Goal: Information Seeking & Learning: Learn about a topic

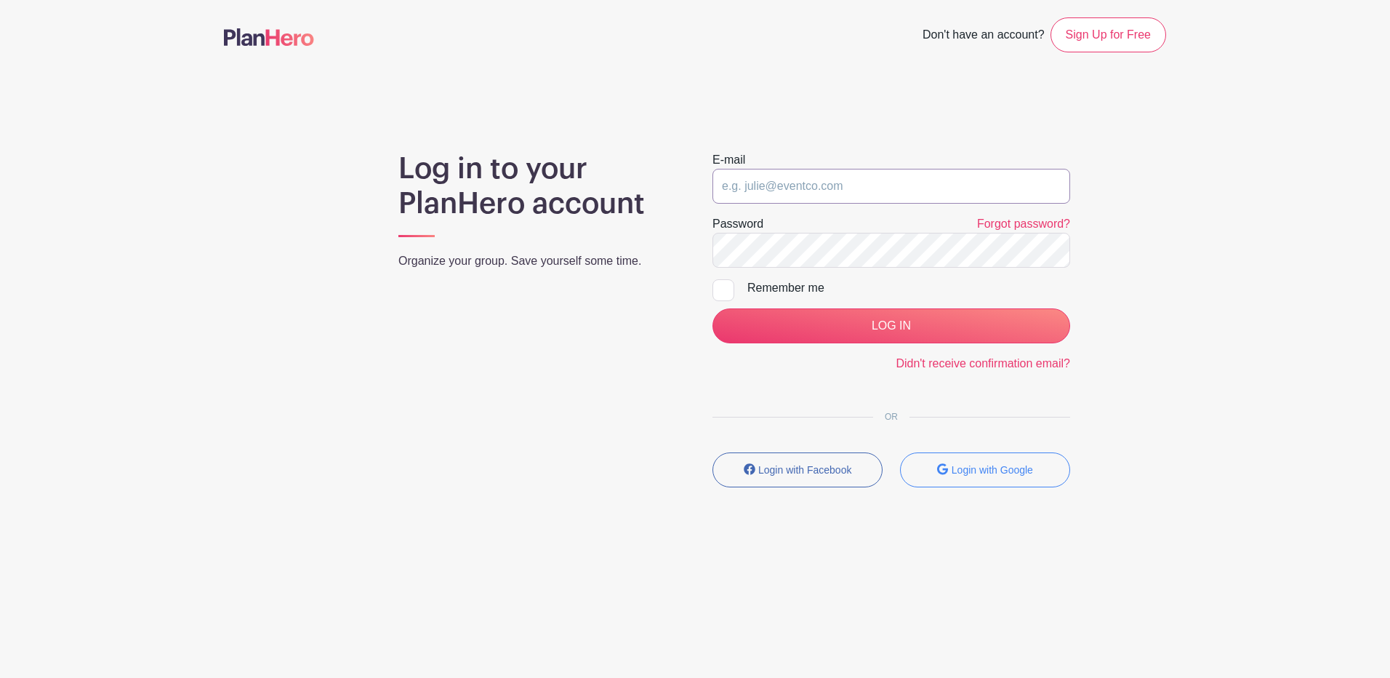
click at [798, 185] on input "email" at bounding box center [891, 186] width 358 height 35
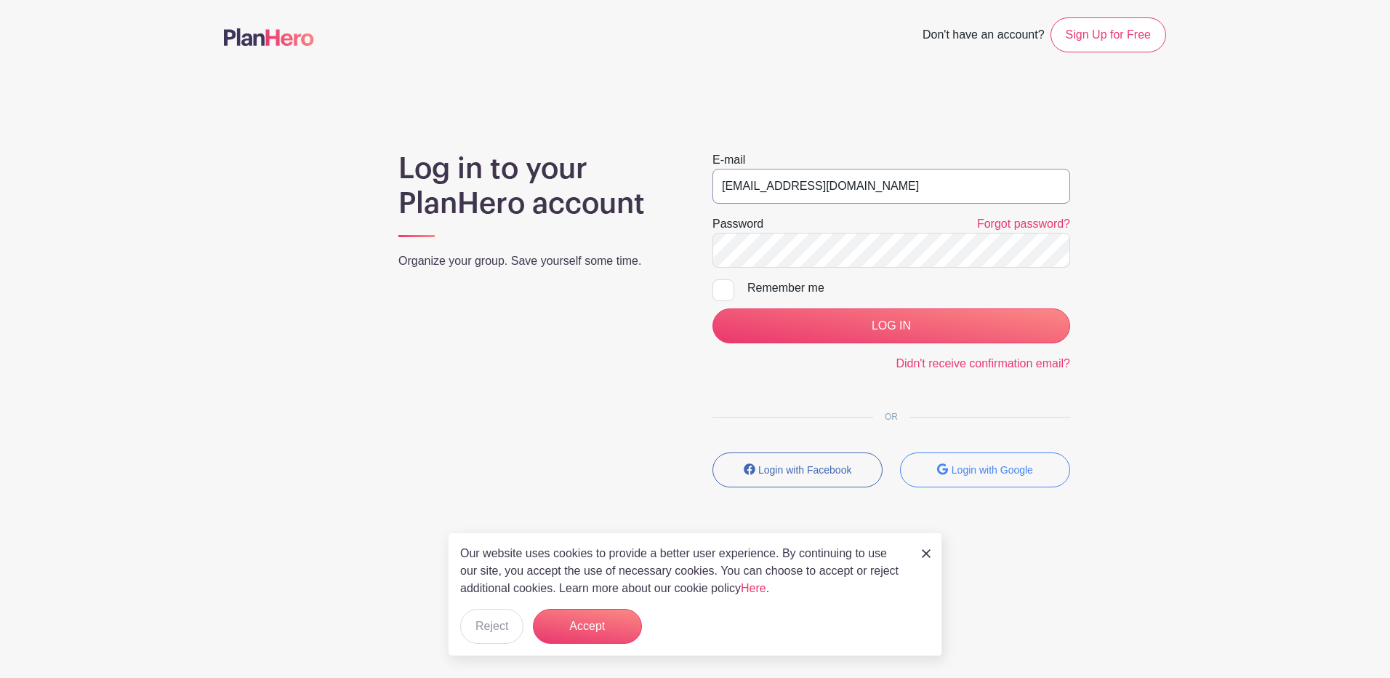
type input "[EMAIL_ADDRESS][DOMAIN_NAME]"
click at [712, 308] on input "LOG IN" at bounding box center [891, 325] width 358 height 35
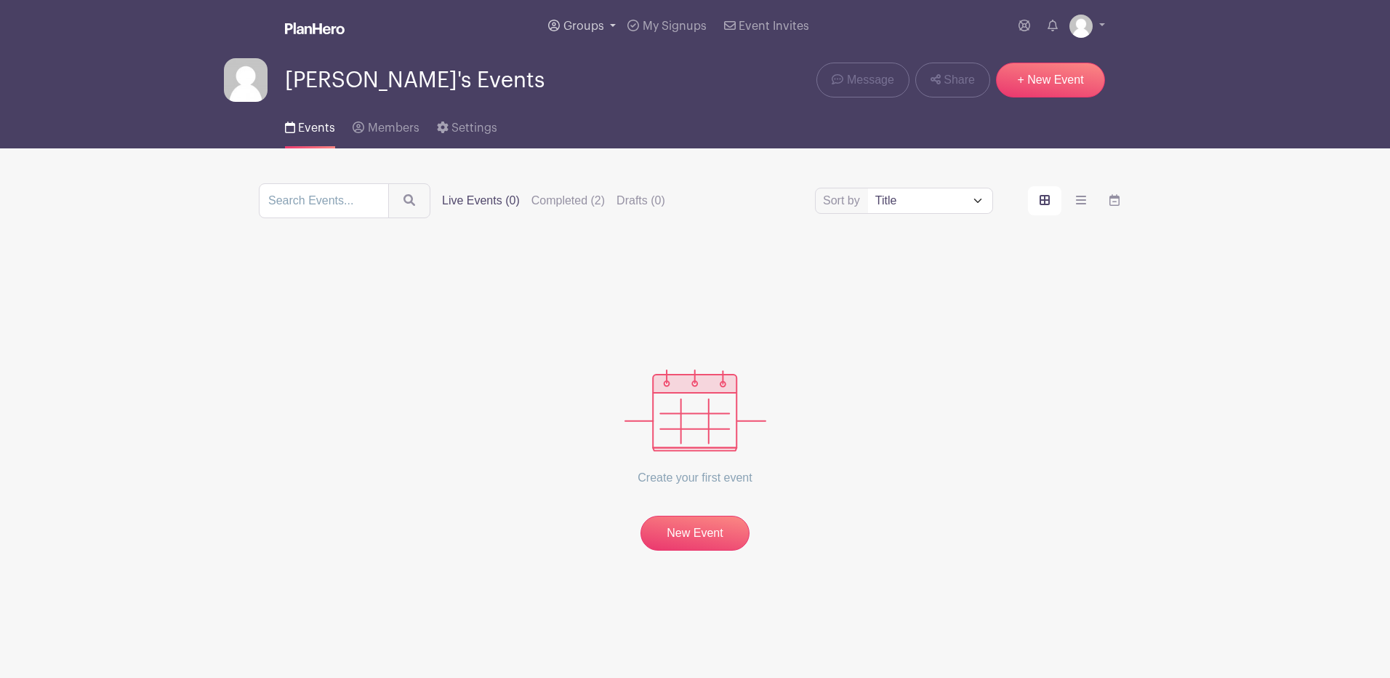
click at [608, 23] on link "Groups" at bounding box center [581, 26] width 79 height 52
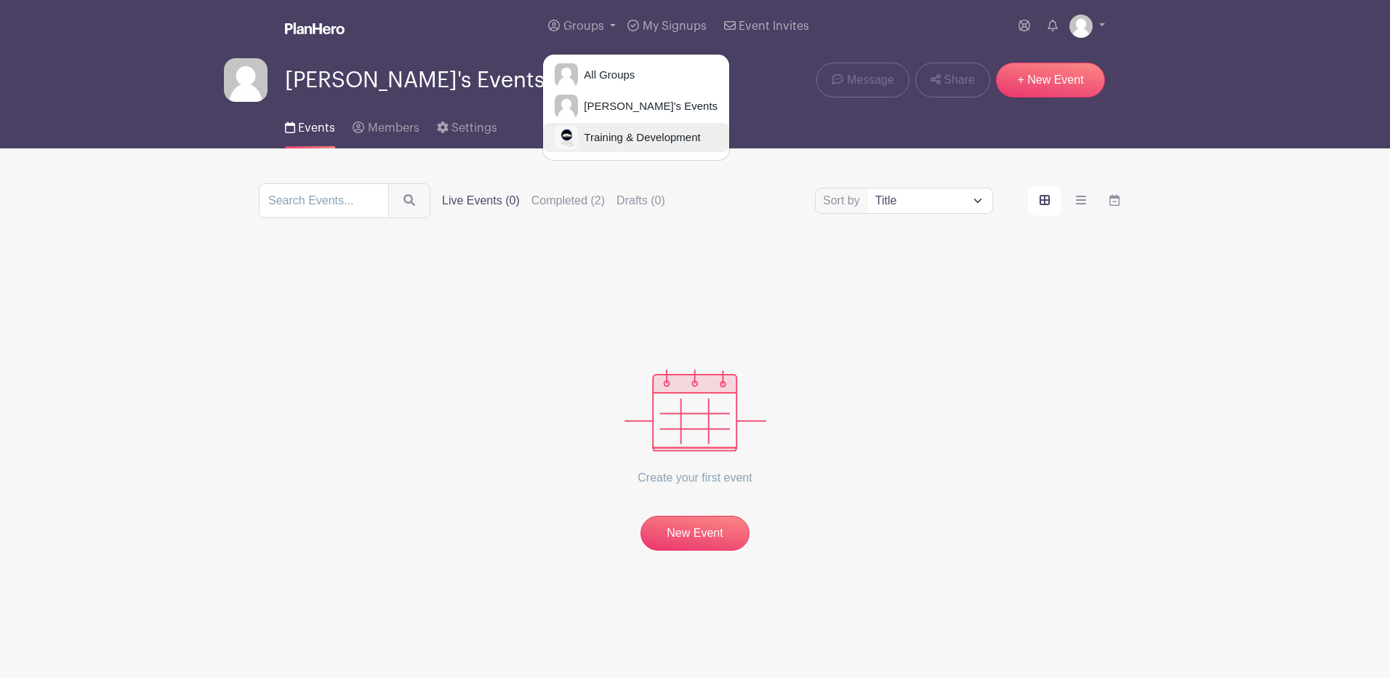
click at [591, 140] on span "Training & Development" at bounding box center [639, 137] width 122 height 17
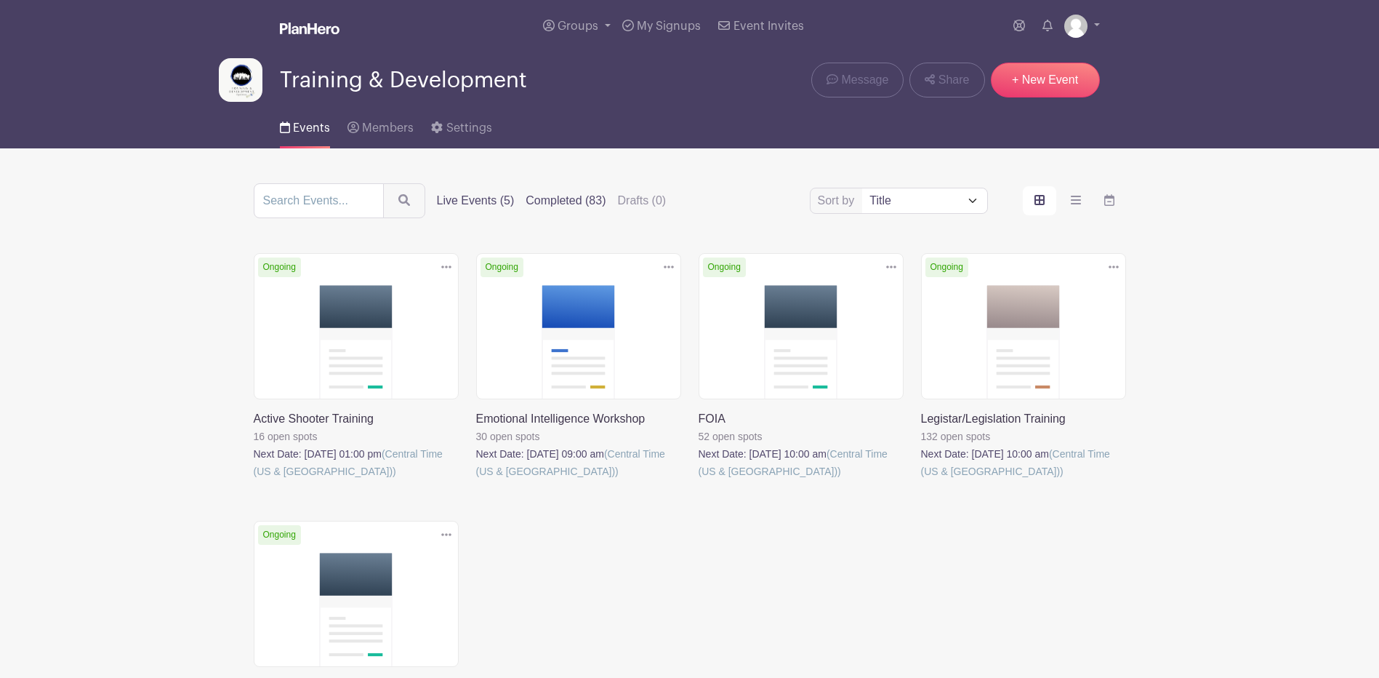
click at [567, 202] on label "Completed (83)" at bounding box center [566, 200] width 80 height 17
click at [0, 0] on input "Completed (83)" at bounding box center [0, 0] width 0 height 0
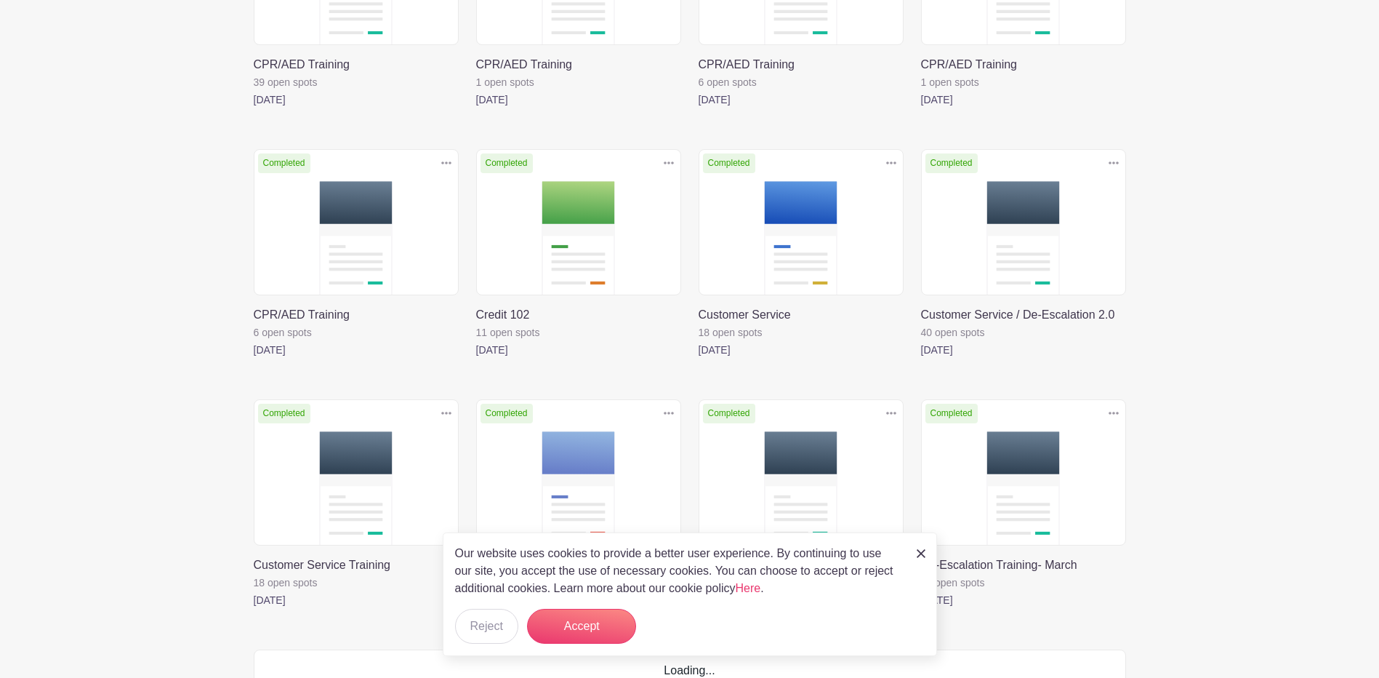
scroll to position [872, 0]
click at [476, 358] on link at bounding box center [476, 358] width 0 height 0
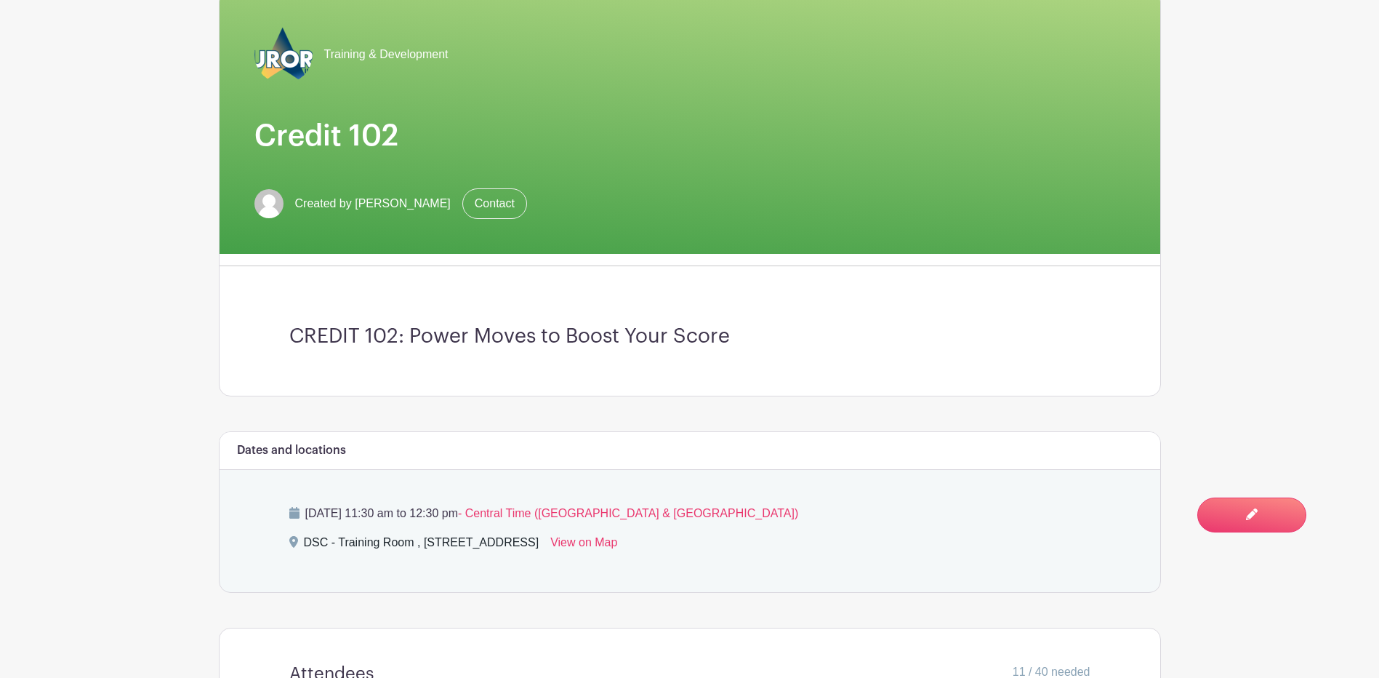
scroll to position [218, 0]
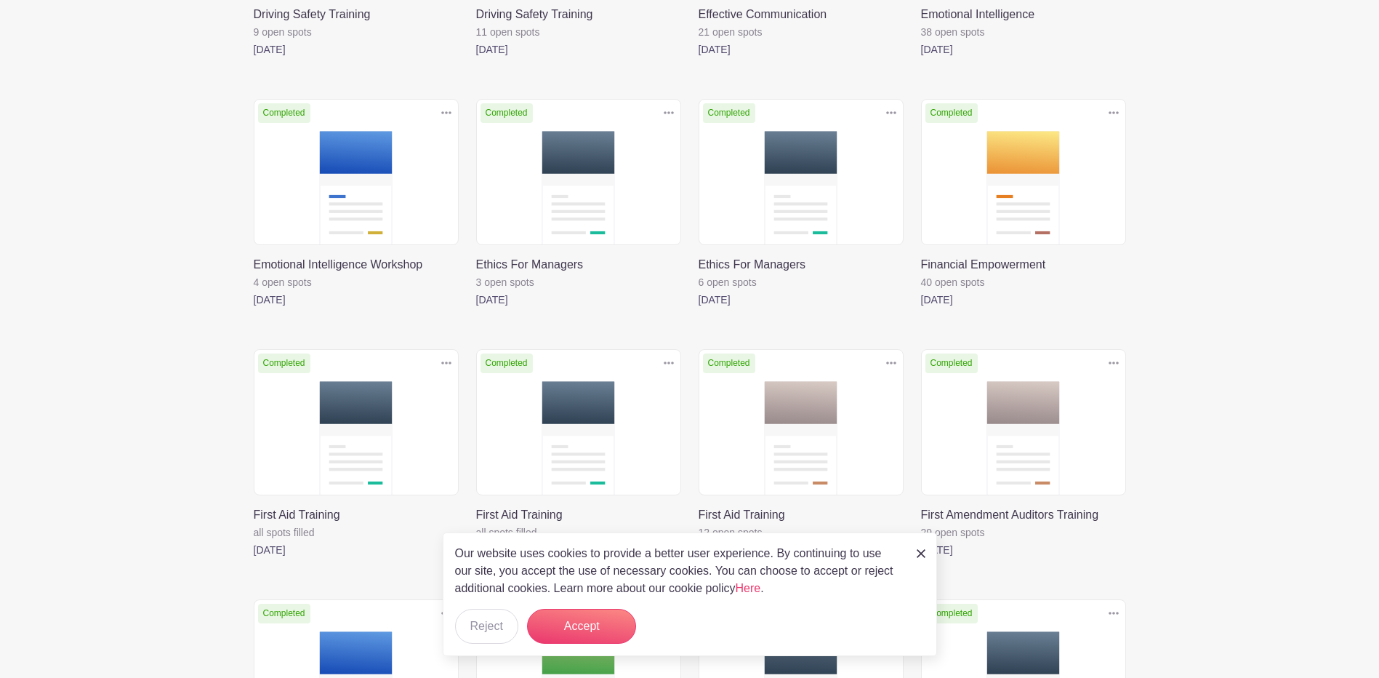
scroll to position [1745, 0]
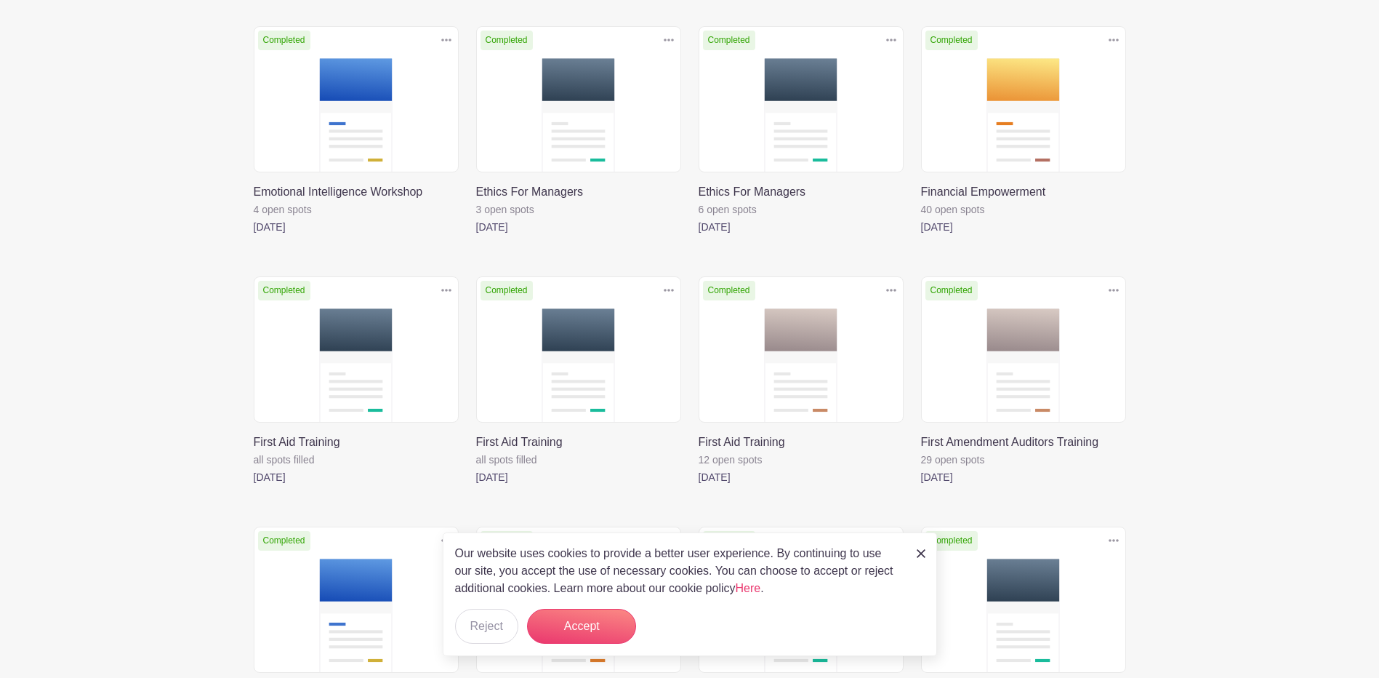
click at [921, 236] on link at bounding box center [921, 236] width 0 height 0
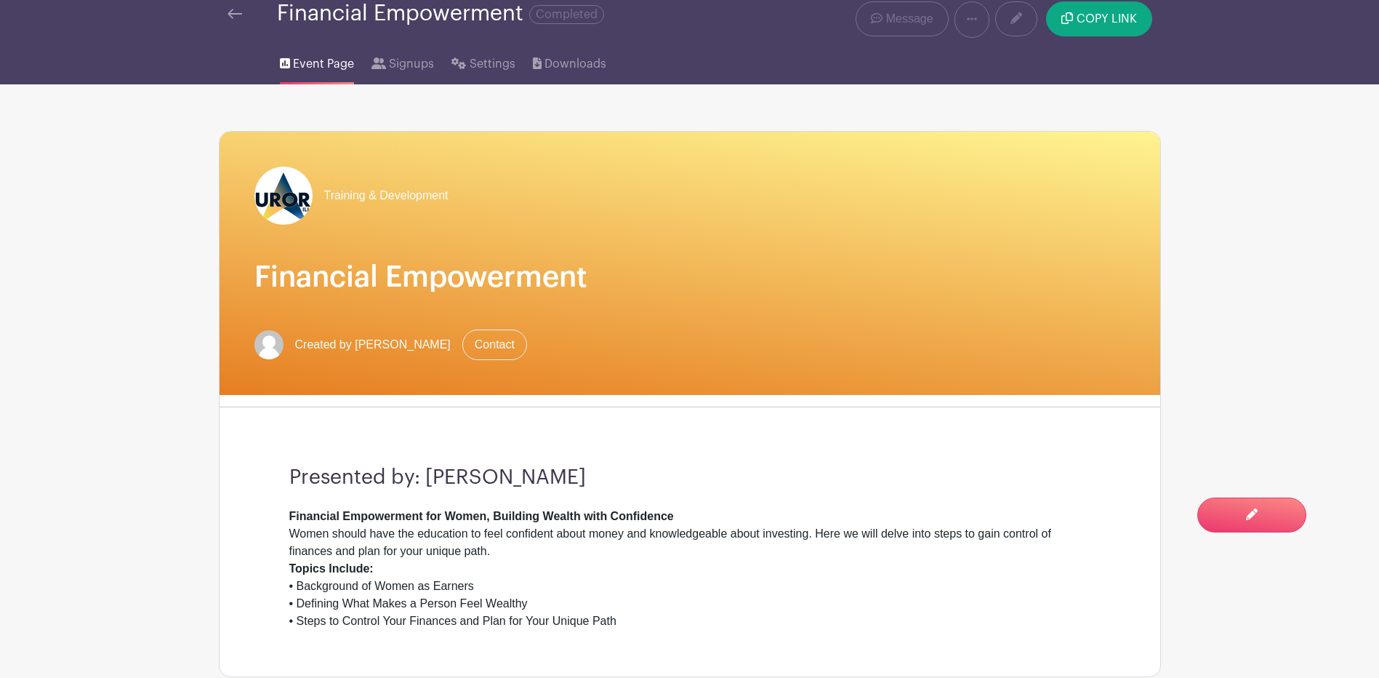
scroll to position [73, 0]
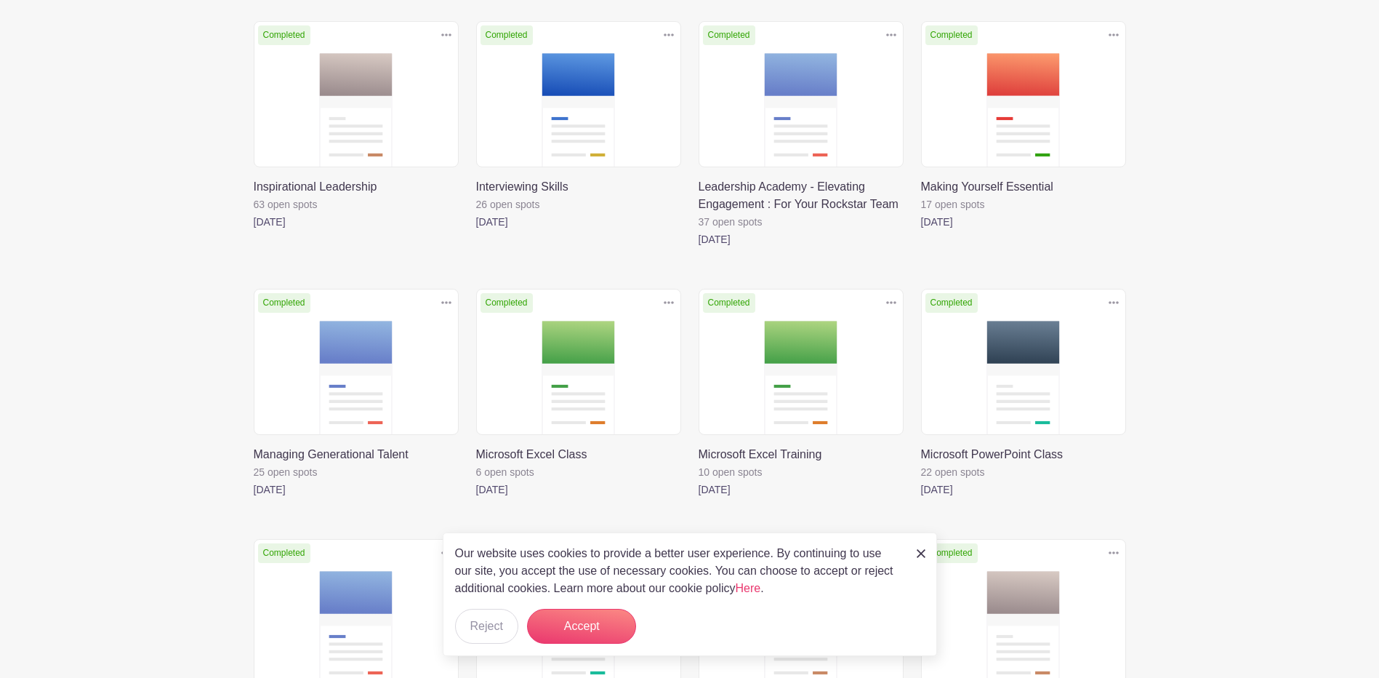
scroll to position [2535, 0]
